Goal: Task Accomplishment & Management: Manage account settings

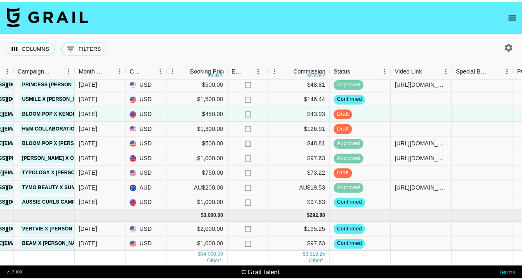
scroll to position [394, 385]
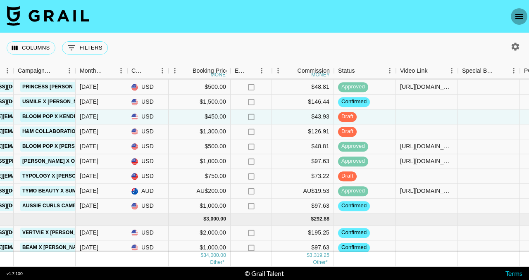
click at [522, 15] on icon "open drawer" at bounding box center [519, 17] width 10 height 10
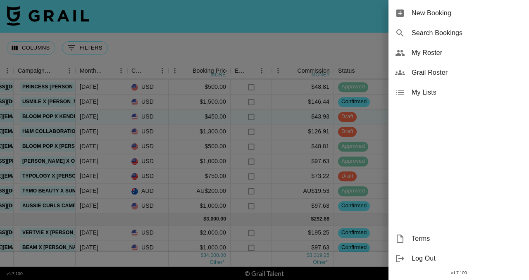
click at [472, 57] on span "My Roster" at bounding box center [466, 53] width 111 height 10
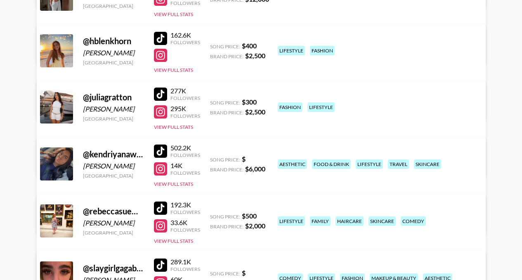
scroll to position [273, 0]
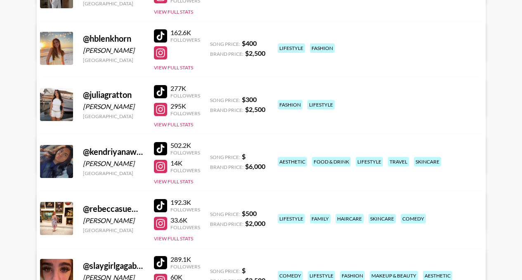
click at [264, 213] on link "View/Edit Details" at bounding box center [158, 217] width 213 height 8
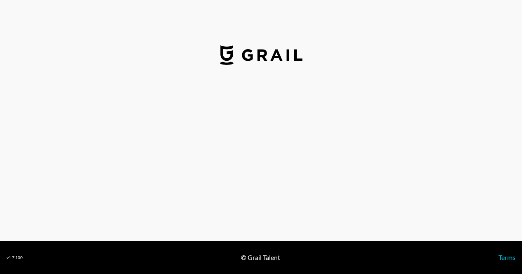
select select "USD"
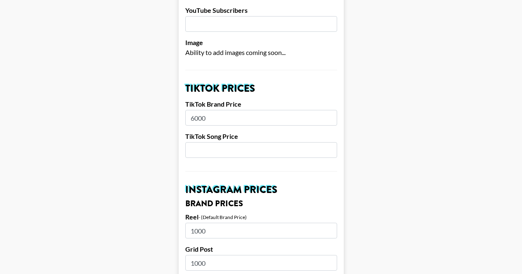
scroll to position [235, 0]
click at [290, 142] on input "number" at bounding box center [261, 150] width 152 height 16
type input "600"
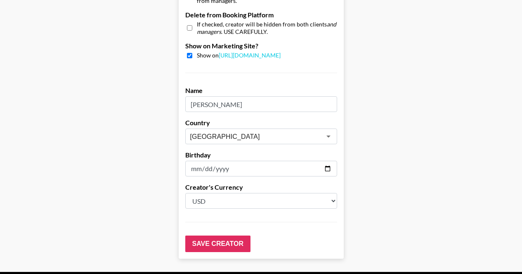
scroll to position [847, 0]
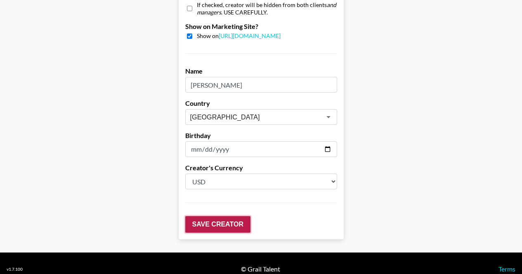
click at [233, 216] on input "Save Creator" at bounding box center [217, 224] width 65 height 17
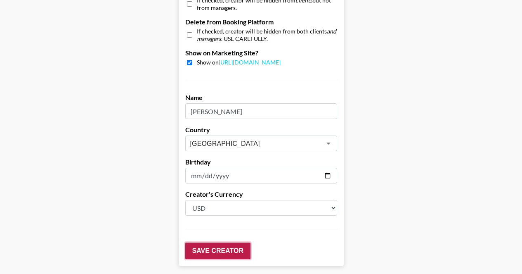
scroll to position [873, 0]
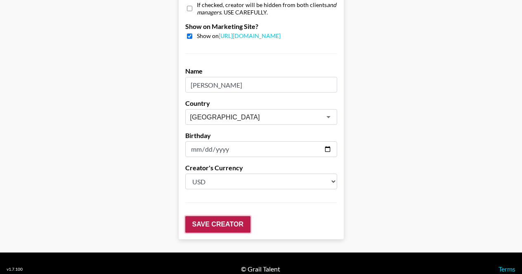
click at [228, 217] on input "Save Creator" at bounding box center [217, 224] width 65 height 17
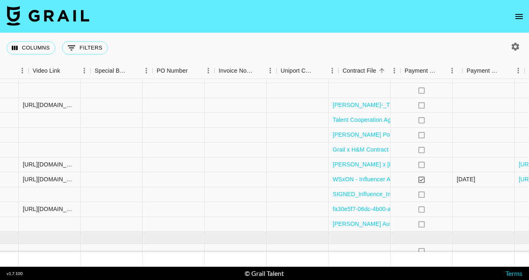
scroll to position [388, 849]
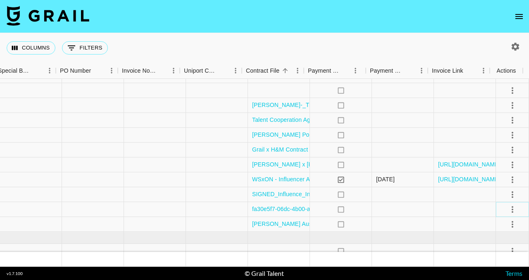
click at [507, 209] on icon "select merge strategy" at bounding box center [512, 209] width 10 height 10
click at [450, 194] on div at bounding box center [465, 194] width 62 height 15
